Goal: Navigation & Orientation: Find specific page/section

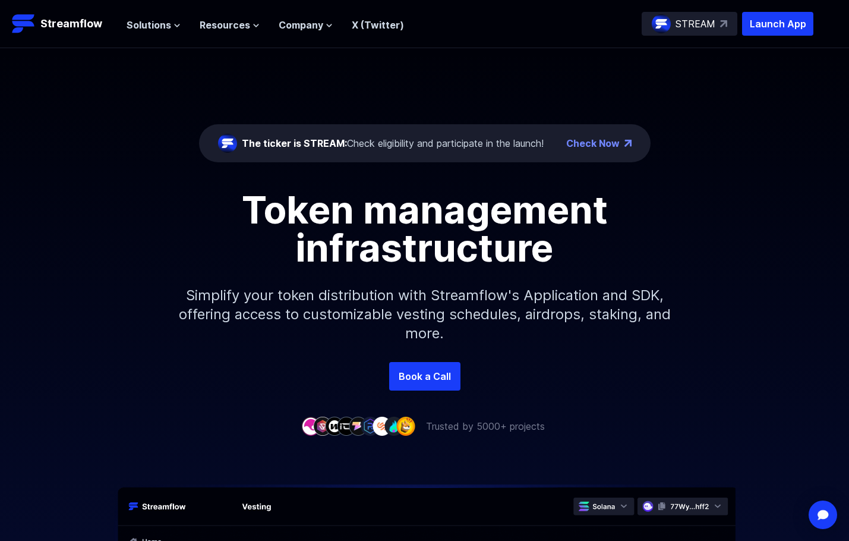
click at [409, 125] on div "The ticker is STREAM: Check eligibility and participate in the launch! Check Now" at bounding box center [424, 143] width 451 height 38
click at [63, 29] on p "Streamflow" at bounding box center [71, 23] width 62 height 17
click at [713, 26] on p "STREAM" at bounding box center [695, 24] width 40 height 14
click at [129, 27] on span "Solutions" at bounding box center [149, 25] width 45 height 14
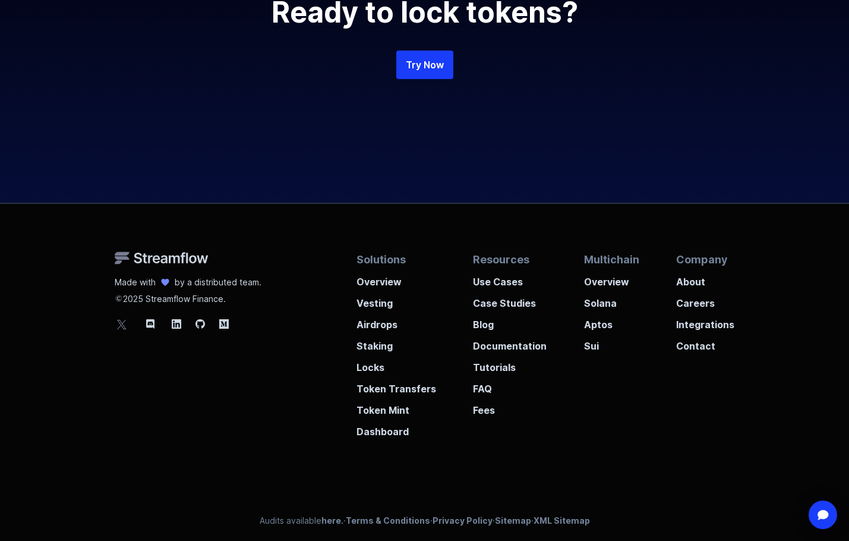
scroll to position [2757, 0]
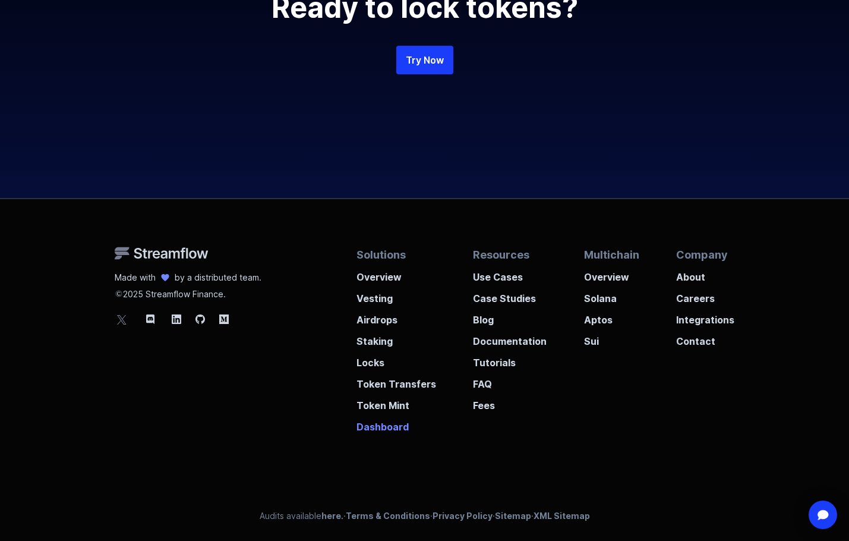
click at [380, 425] on p "Dashboard" at bounding box center [396, 422] width 80 height 21
